Goal: Transaction & Acquisition: Purchase product/service

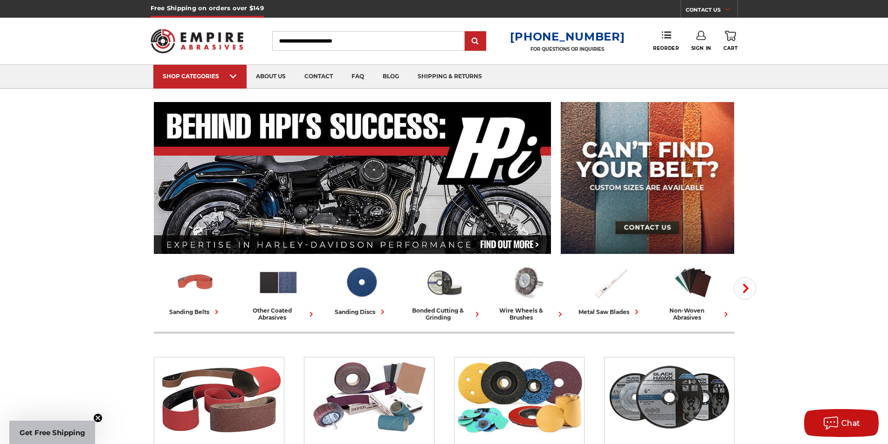
click at [701, 43] on link "Sign In" at bounding box center [701, 41] width 20 height 21
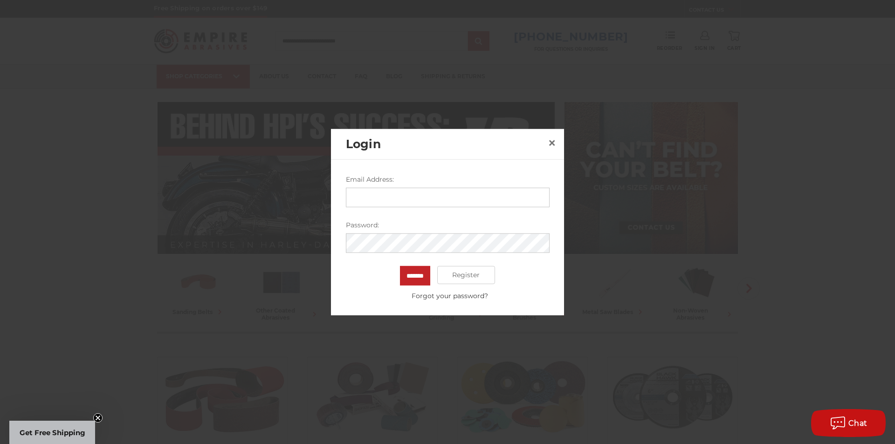
click at [442, 198] on input "Email Address:" at bounding box center [448, 197] width 204 height 20
type input "**********"
click at [400, 266] on input "*******" at bounding box center [415, 276] width 30 height 20
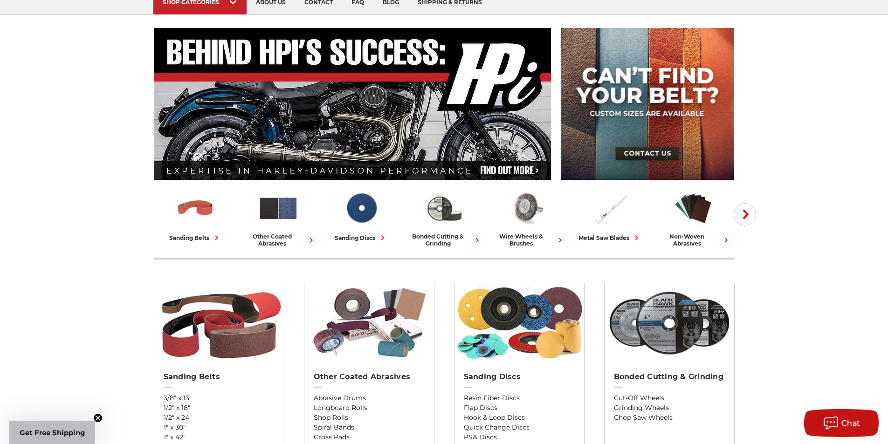
scroll to position [140, 0]
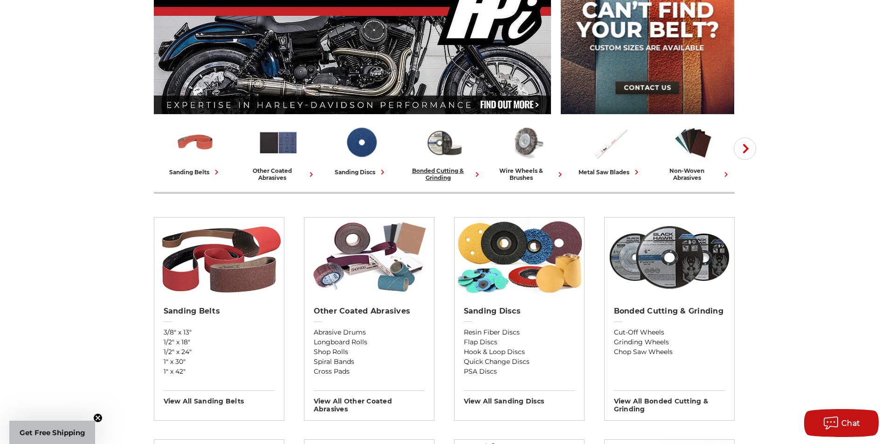
click at [422, 173] on div "bonded cutting & grinding" at bounding box center [445, 174] width 76 height 14
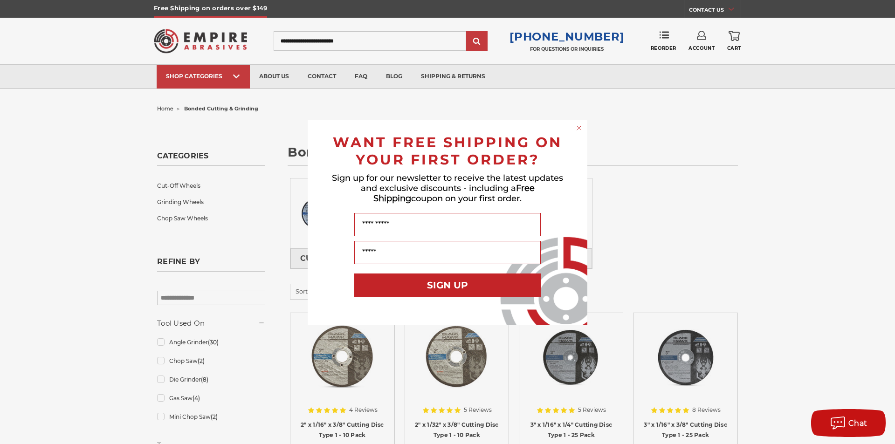
click at [581, 129] on icon "Close dialog" at bounding box center [579, 128] width 4 height 4
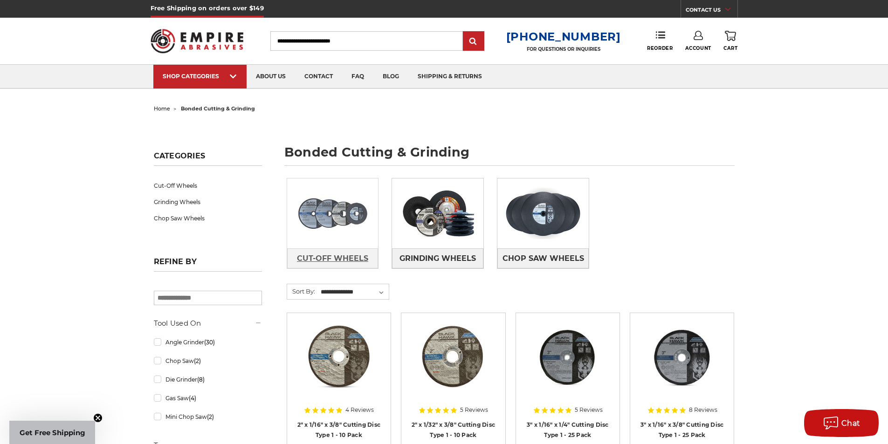
click at [326, 258] on span "Cut-Off Wheels" at bounding box center [332, 259] width 71 height 16
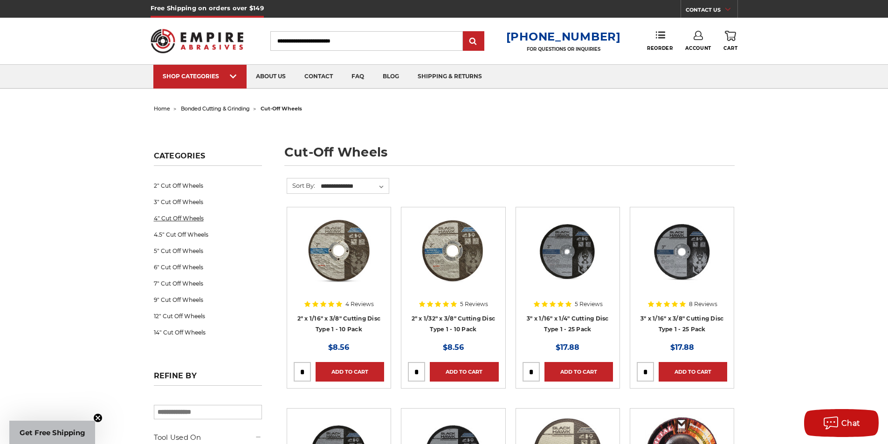
click at [183, 218] on link "4" Cut Off Wheels" at bounding box center [208, 218] width 108 height 16
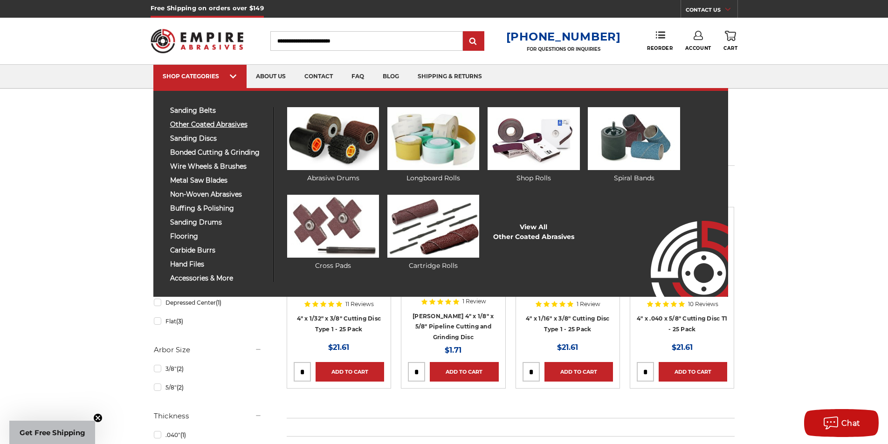
click at [205, 125] on span "other coated abrasives" at bounding box center [218, 124] width 97 height 7
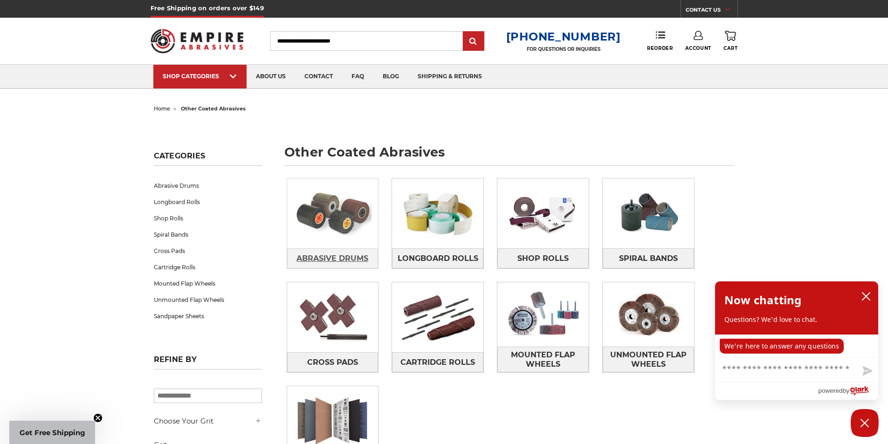
click at [335, 258] on span "Abrasive Drums" at bounding box center [333, 259] width 72 height 16
